Goal: Book appointment/travel/reservation

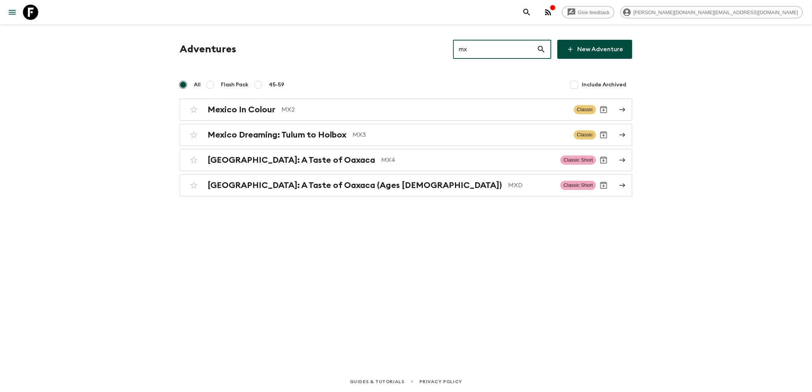
click at [37, 14] on icon at bounding box center [30, 12] width 15 height 15
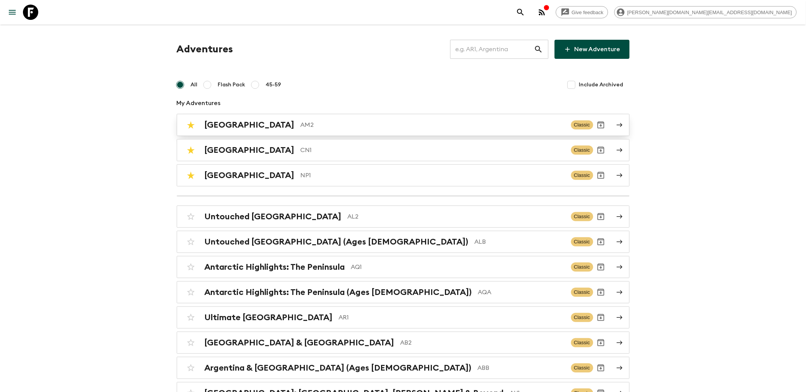
click at [301, 128] on p "AM2" at bounding box center [433, 124] width 264 height 9
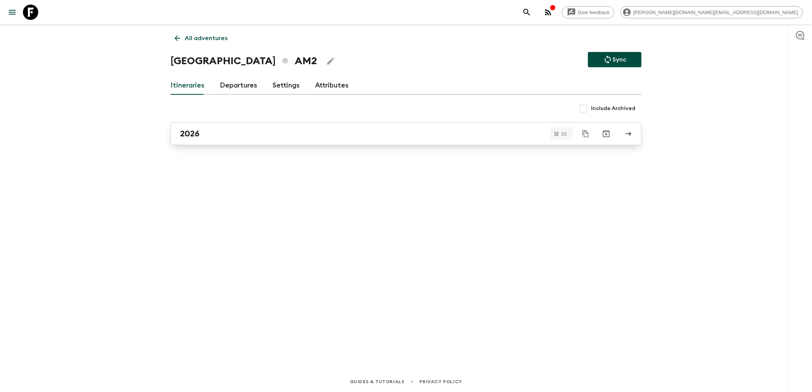
click at [272, 134] on div "2026" at bounding box center [398, 134] width 437 height 10
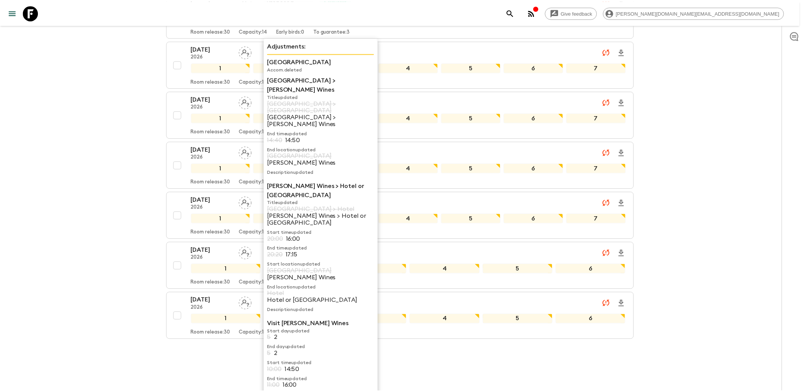
scroll to position [329, 0]
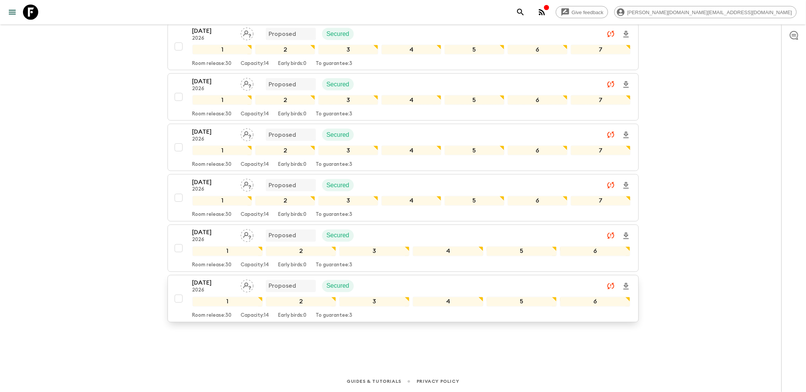
click at [423, 281] on div "[DATE] 2026 Proposed Secured" at bounding box center [411, 286] width 438 height 15
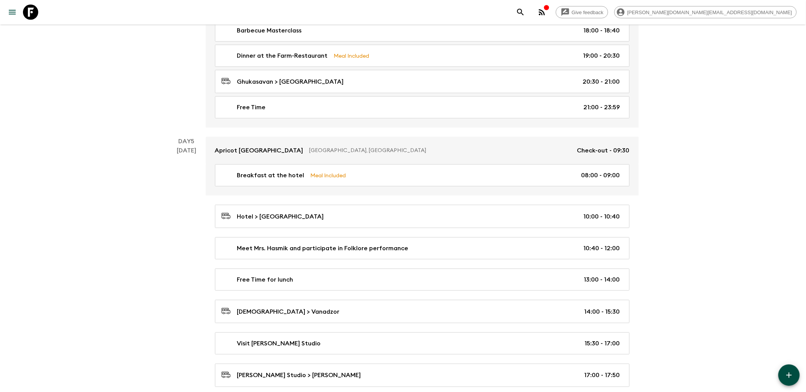
scroll to position [892, 0]
